Goal: Check status

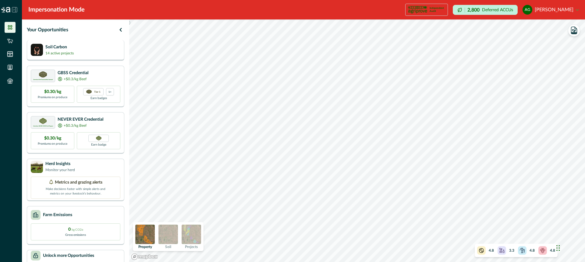
click at [88, 51] on div "Soil Carbon 14 active projects" at bounding box center [76, 50] width 90 height 12
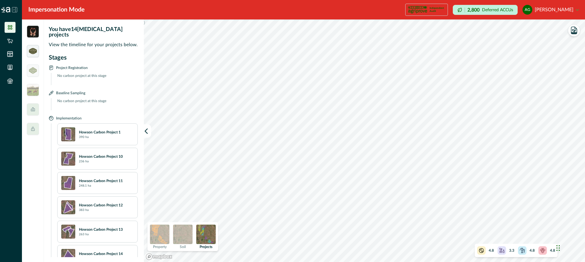
click at [37, 54] on div at bounding box center [33, 51] width 12 height 12
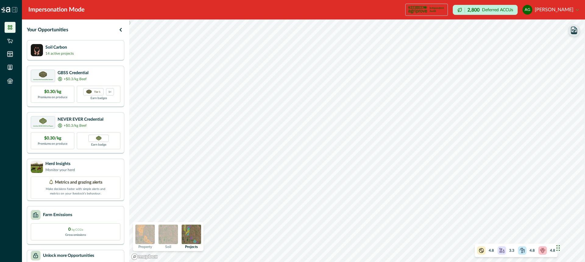
click at [573, 30] on icon "button" at bounding box center [573, 31] width 3 height 3
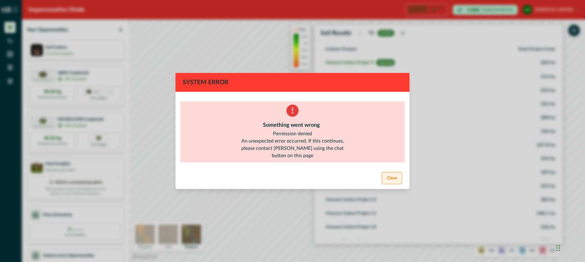
click at [393, 179] on button "Close" at bounding box center [391, 178] width 20 height 12
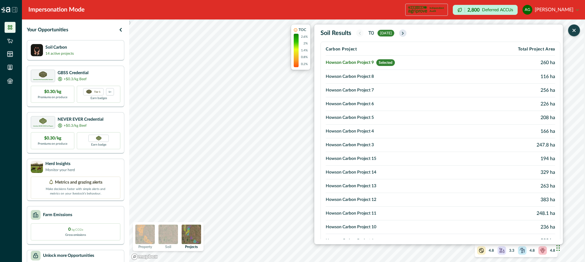
click at [405, 31] on icon "button" at bounding box center [402, 33] width 5 height 5
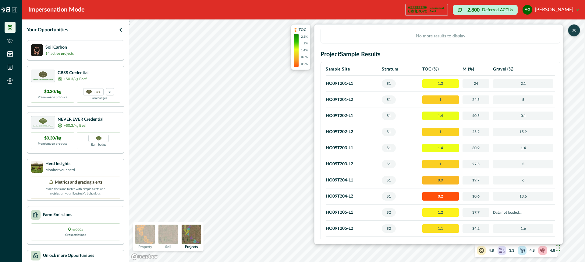
scroll to position [220, 0]
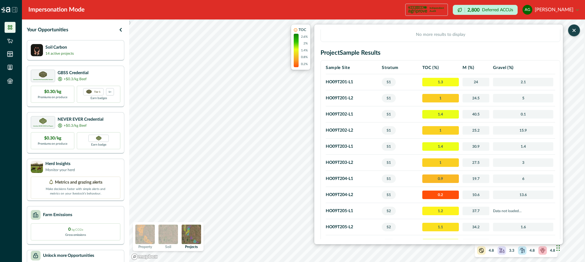
click at [190, 234] on div ") TOC 2.6% 2% 1.4% 0.8% 0.2% Soil Results T[DATE] Carbon Project Total Project …" at bounding box center [356, 140] width 455 height 243
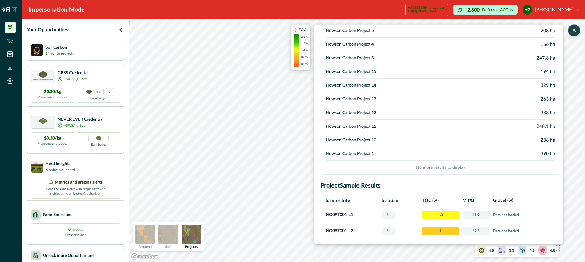
scroll to position [0, 0]
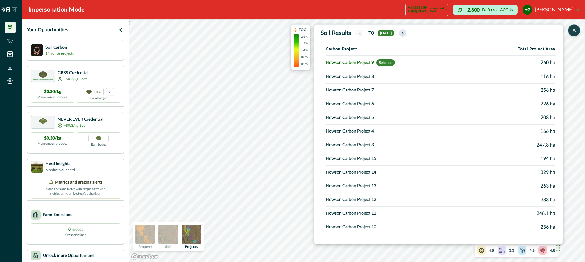
click at [405, 31] on icon "button" at bounding box center [402, 33] width 5 height 5
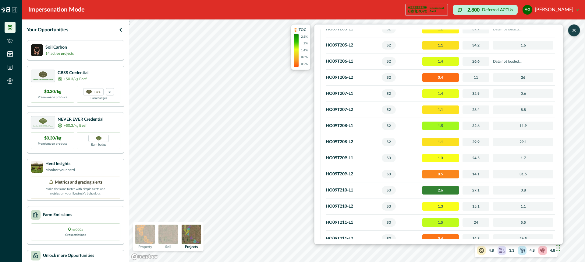
scroll to position [403, 0]
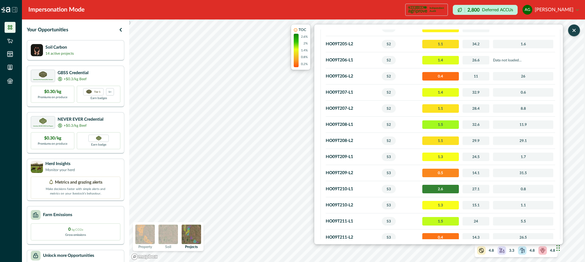
click at [337, 190] on td "HO09T210 - L1" at bounding box center [352, 189] width 54 height 16
